Goal: Information Seeking & Learning: Learn about a topic

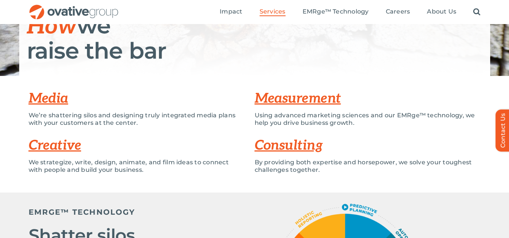
scroll to position [123, 0]
click at [111, 53] on h1 "How we raise the bar" at bounding box center [255, 38] width 456 height 49
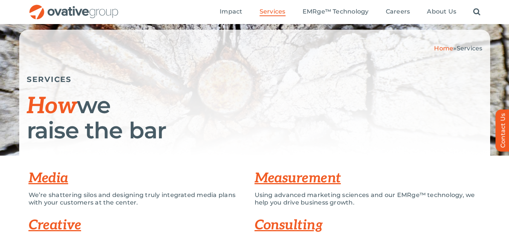
scroll to position [62, 0]
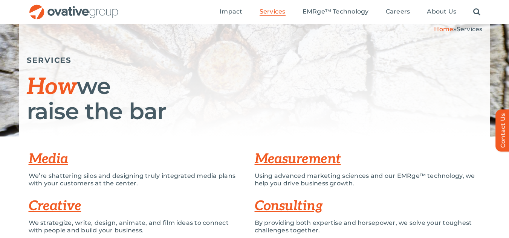
click at [397, 177] on p "Using advanced marketing sciences and our EMRge™ technology, we help you drive …" at bounding box center [368, 179] width 226 height 15
drag, startPoint x: 397, startPoint y: 177, endPoint x: 408, endPoint y: 175, distance: 11.1
click at [408, 175] on p "Using advanced marketing sciences and our EMRge™ technology, we help you drive …" at bounding box center [368, 179] width 226 height 15
copy p "EMRge"
click at [174, 88] on h1 "How we raise the bar" at bounding box center [255, 98] width 456 height 49
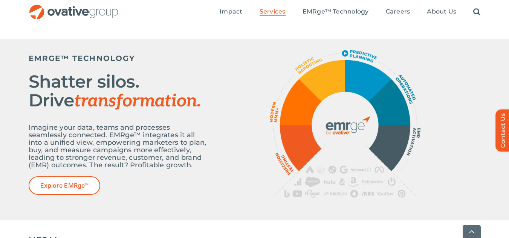
scroll to position [276, 0]
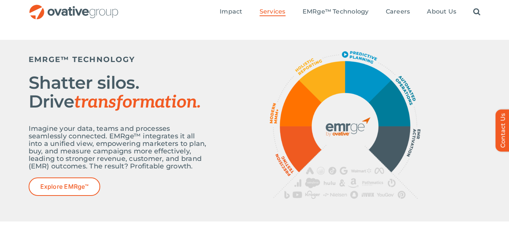
click at [69, 149] on p "Imagine your data, teams and processes seamlessly connected. EMRge™ integrates …" at bounding box center [119, 147] width 181 height 45
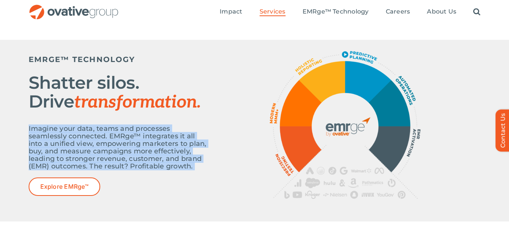
click at [69, 149] on p "Imagine your data, teams and processes seamlessly connected. EMRge™ integrates …" at bounding box center [119, 147] width 181 height 45
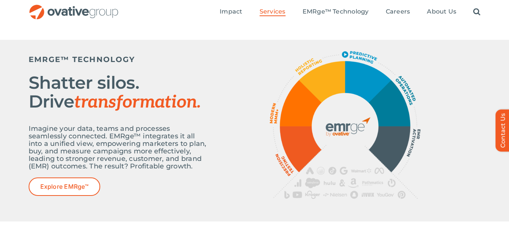
click at [108, 154] on p "Imagine your data, teams and processes seamlessly connected. EMRge™ integrates …" at bounding box center [119, 147] width 181 height 45
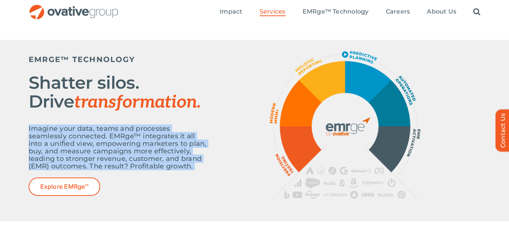
click at [108, 154] on p "Imagine your data, teams and processes seamlessly connected. EMRge™ integrates …" at bounding box center [119, 147] width 181 height 45
click at [119, 156] on p "Imagine your data, teams and processes seamlessly connected. EMRge™ integrates …" at bounding box center [119, 147] width 181 height 45
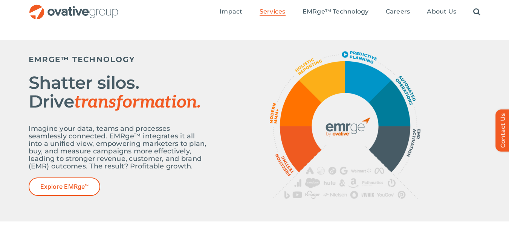
click at [119, 156] on p "Imagine your data, teams and processes seamlessly connected. EMRge™ integrates …" at bounding box center [119, 147] width 181 height 45
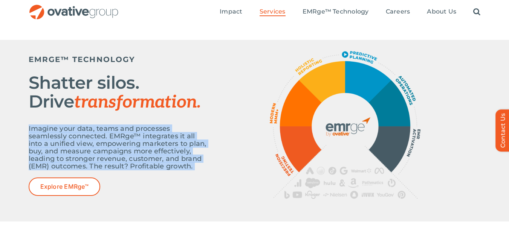
click at [119, 156] on p "Imagine your data, teams and processes seamlessly connected. EMRge™ integrates …" at bounding box center [119, 147] width 181 height 45
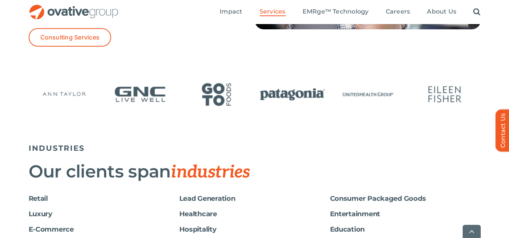
scroll to position [1247, 0]
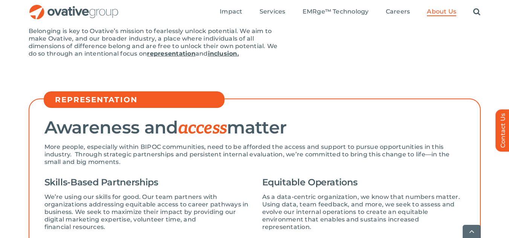
scroll to position [180, 0]
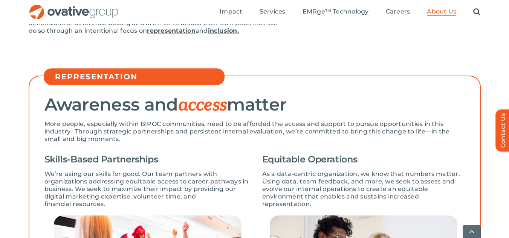
click at [154, 123] on p "More people, especially within BIPOC communities, need to be afforded the acces…" at bounding box center [254, 131] width 420 height 23
copy p "BIPOC"
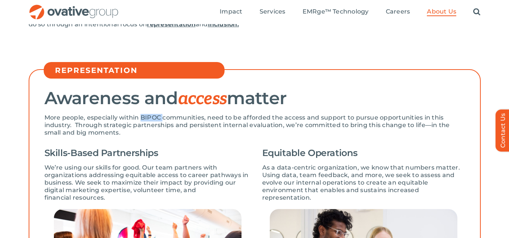
scroll to position [0, 0]
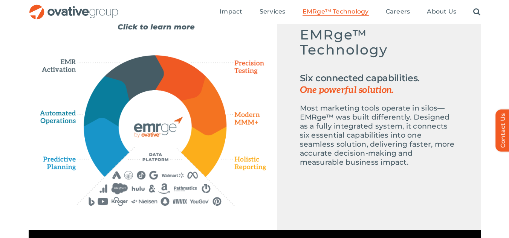
scroll to position [367, 0]
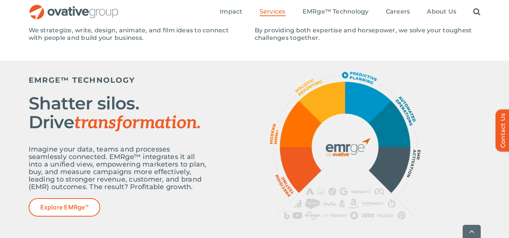
scroll to position [410, 0]
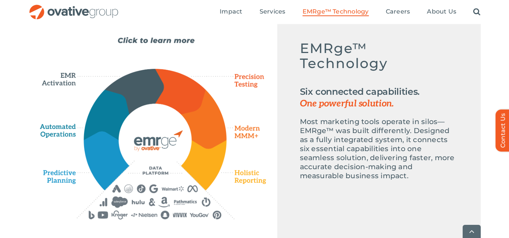
scroll to position [362, 0]
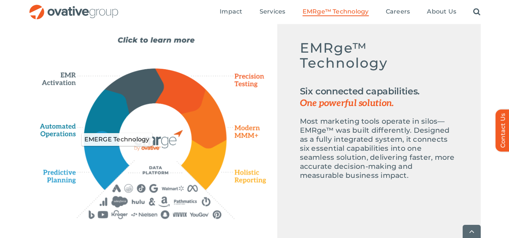
click at [155, 168] on icon "EMERGE Technology" at bounding box center [154, 139] width 73 height 73
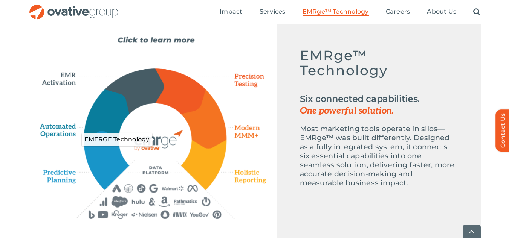
click at [152, 159] on icon "EMERGE Technology" at bounding box center [154, 139] width 73 height 73
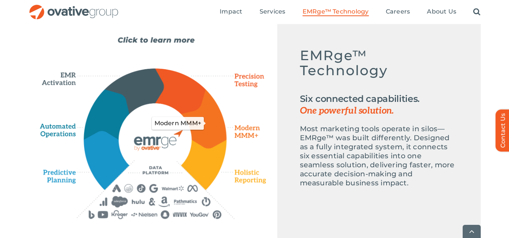
click at [213, 115] on icon "Modern MMM+" at bounding box center [203, 118] width 45 height 59
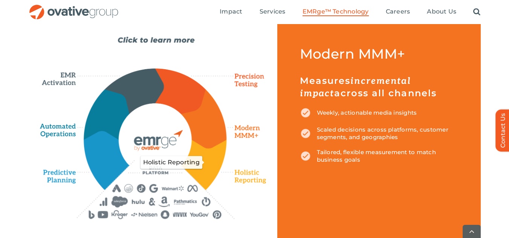
click at [218, 154] on icon "Holistic Reporting" at bounding box center [203, 165] width 45 height 50
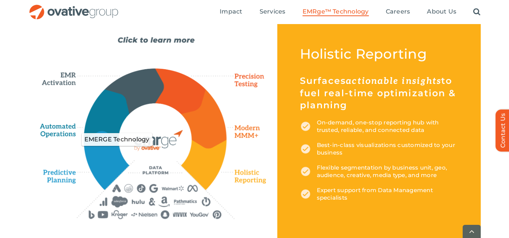
click at [152, 174] on icon "EMERGE Technology" at bounding box center [154, 139] width 73 height 73
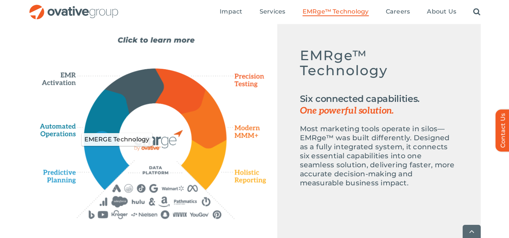
click at [152, 150] on icon "EMERGE Technology" at bounding box center [154, 139] width 73 height 73
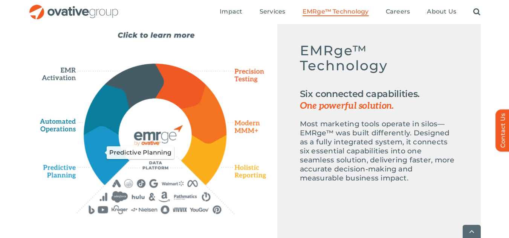
click at [111, 172] on icon "Predictive Planning" at bounding box center [106, 156] width 44 height 58
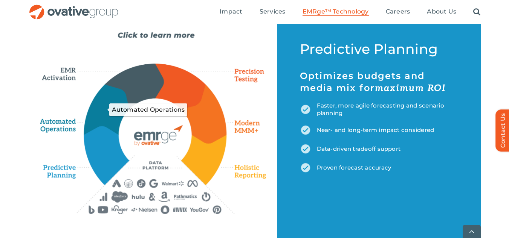
click at [104, 104] on icon "Automated Operations" at bounding box center [107, 110] width 46 height 50
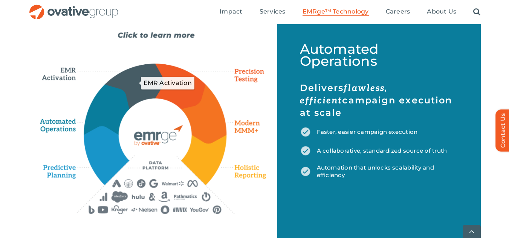
click at [129, 76] on icon "EMR Activation" at bounding box center [134, 86] width 59 height 44
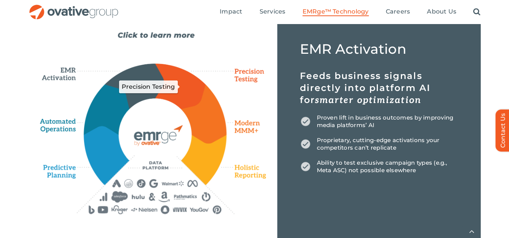
click at [181, 80] on icon "Precision Testing" at bounding box center [180, 86] width 50 height 45
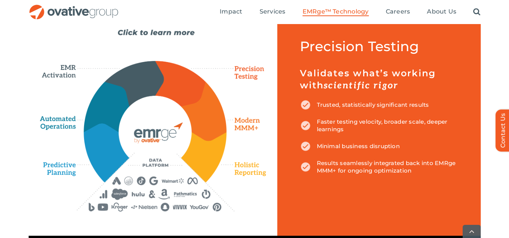
scroll to position [370, 0]
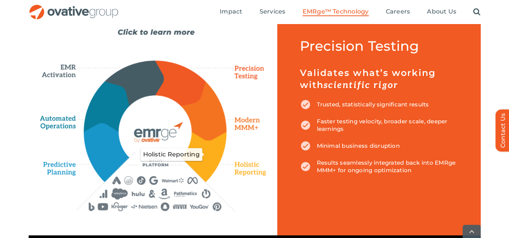
click at [211, 154] on icon "Holistic Reporting" at bounding box center [203, 157] width 45 height 50
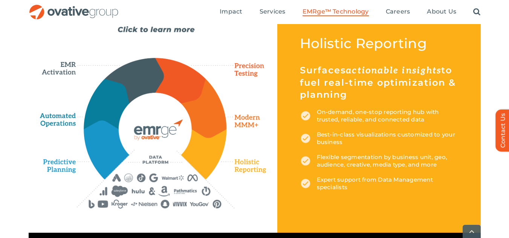
scroll to position [373, 0]
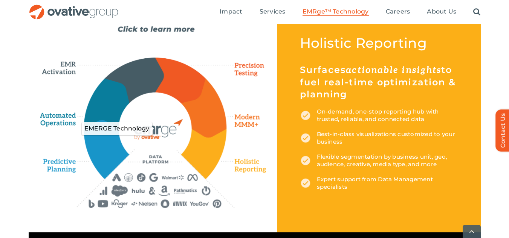
click at [172, 126] on icon "EMERGE Technology" at bounding box center [154, 128] width 73 height 73
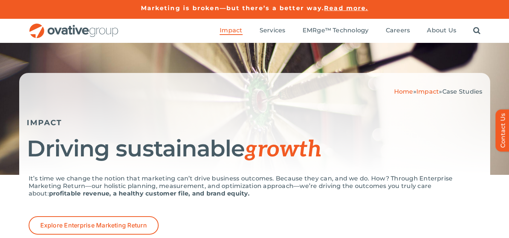
click at [122, 122] on h5 "IMPACT" at bounding box center [255, 122] width 456 height 9
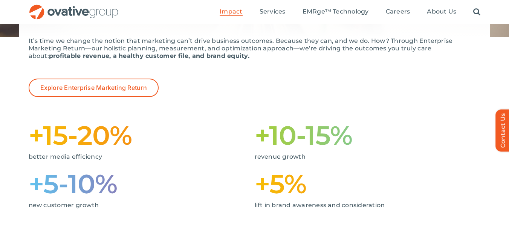
scroll to position [132, 0]
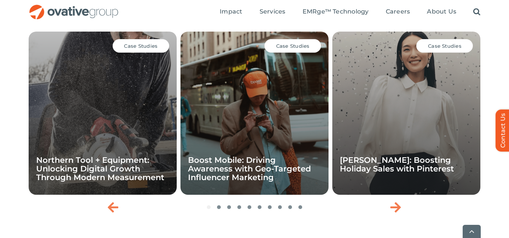
scroll to position [1283, 0]
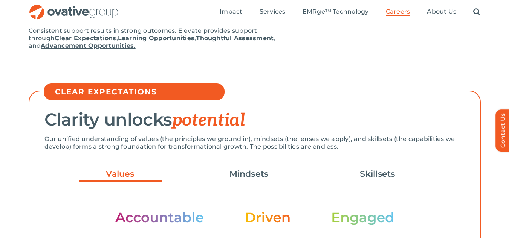
scroll to position [142, 0]
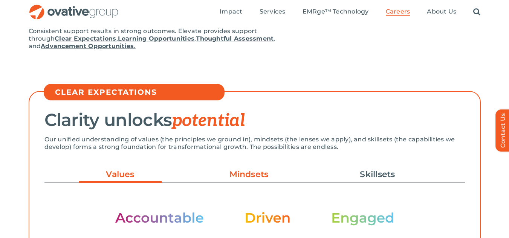
click at [236, 174] on link "Mindsets" at bounding box center [248, 174] width 83 height 13
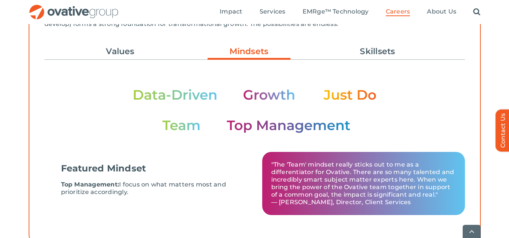
scroll to position [265, 0]
click at [119, 44] on ul "Values Mindsets Skillsets" at bounding box center [254, 51] width 420 height 20
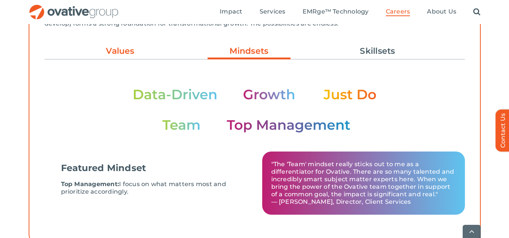
click at [119, 49] on link "Values" at bounding box center [120, 51] width 83 height 13
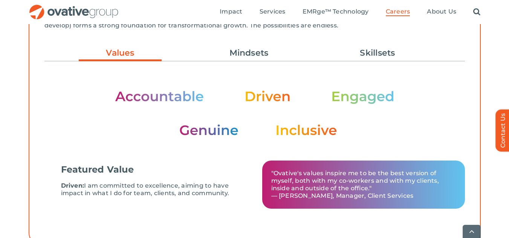
scroll to position [264, 0]
click at [175, 99] on img at bounding box center [254, 112] width 279 height 47
click at [236, 53] on link "Mindsets" at bounding box center [248, 52] width 83 height 13
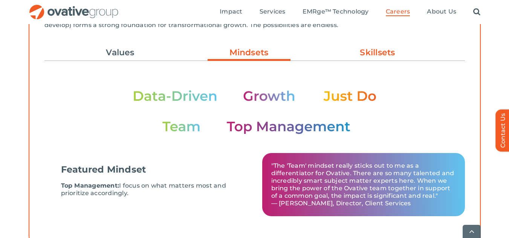
click at [394, 56] on link "Skillsets" at bounding box center [377, 52] width 83 height 13
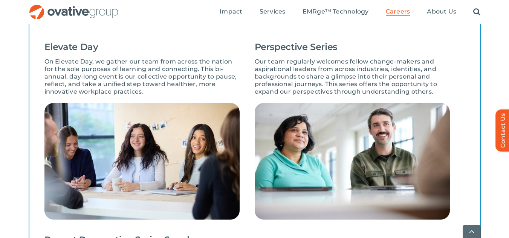
scroll to position [629, 0]
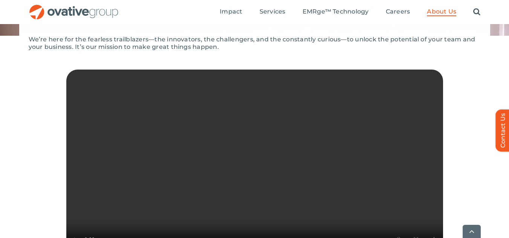
scroll to position [164, 0]
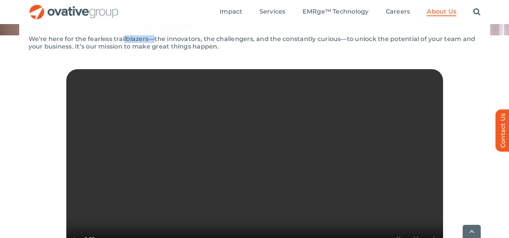
drag, startPoint x: 153, startPoint y: 39, endPoint x: 123, endPoint y: 40, distance: 30.5
click at [123, 40] on p "We’re here for the fearless trailblazers—the innovators, the challengers, and t…" at bounding box center [255, 42] width 452 height 15
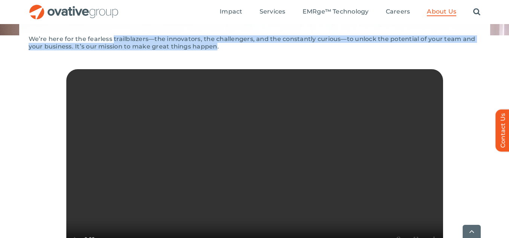
drag, startPoint x: 123, startPoint y: 40, endPoint x: 205, endPoint y: 49, distance: 82.6
click at [205, 49] on p "We’re here for the fearless trailblazers—the innovators, the challengers, and t…" at bounding box center [255, 42] width 452 height 15
